Goal: Use online tool/utility: Utilize a website feature to perform a specific function

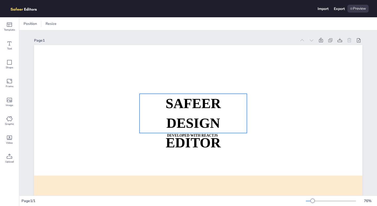
click at [168, 122] on strong "DESIGN EDITOR" at bounding box center [193, 132] width 55 height 35
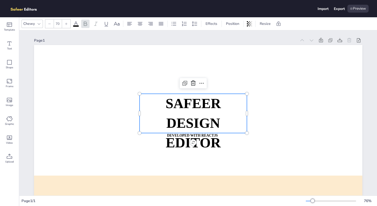
click at [176, 111] on strong "SAFEER" at bounding box center [193, 103] width 55 height 15
click at [176, 111] on span "SAFEER" at bounding box center [193, 103] width 55 height 15
click at [186, 142] on span "DESIGN EDITOR" at bounding box center [193, 132] width 55 height 35
click at [187, 104] on strong "SAFEER" at bounding box center [193, 103] width 55 height 15
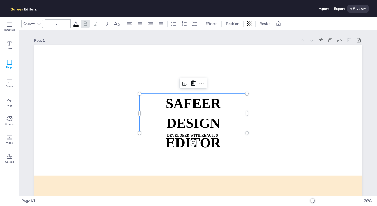
click at [11, 66] on span "Shape" at bounding box center [9, 67] width 7 height 4
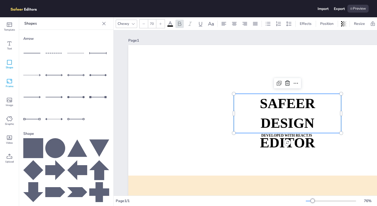
click at [10, 81] on icon at bounding box center [9, 81] width 6 height 6
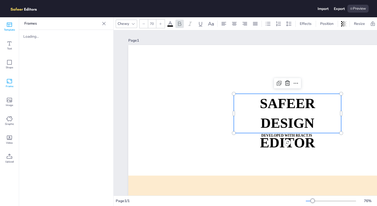
click at [8, 27] on icon at bounding box center [9, 24] width 6 height 6
click at [32, 39] on div "Loading..." at bounding box center [44, 36] width 42 height 5
click at [44, 60] on div "Templates Loading..." at bounding box center [66, 111] width 94 height 189
click at [12, 114] on div "Graphic" at bounding box center [9, 121] width 19 height 19
click at [9, 97] on icon at bounding box center [9, 100] width 6 height 6
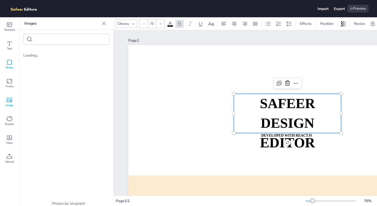
click at [8, 71] on div "Shape" at bounding box center [9, 64] width 19 height 19
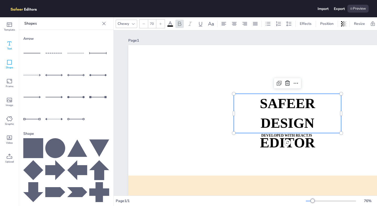
click at [8, 49] on span "Text" at bounding box center [9, 49] width 5 height 4
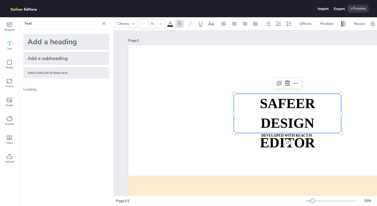
click at [8, 37] on div "Text" at bounding box center [9, 45] width 19 height 19
click at [8, 32] on div "Template" at bounding box center [9, 26] width 19 height 19
